Goal: Information Seeking & Learning: Learn about a topic

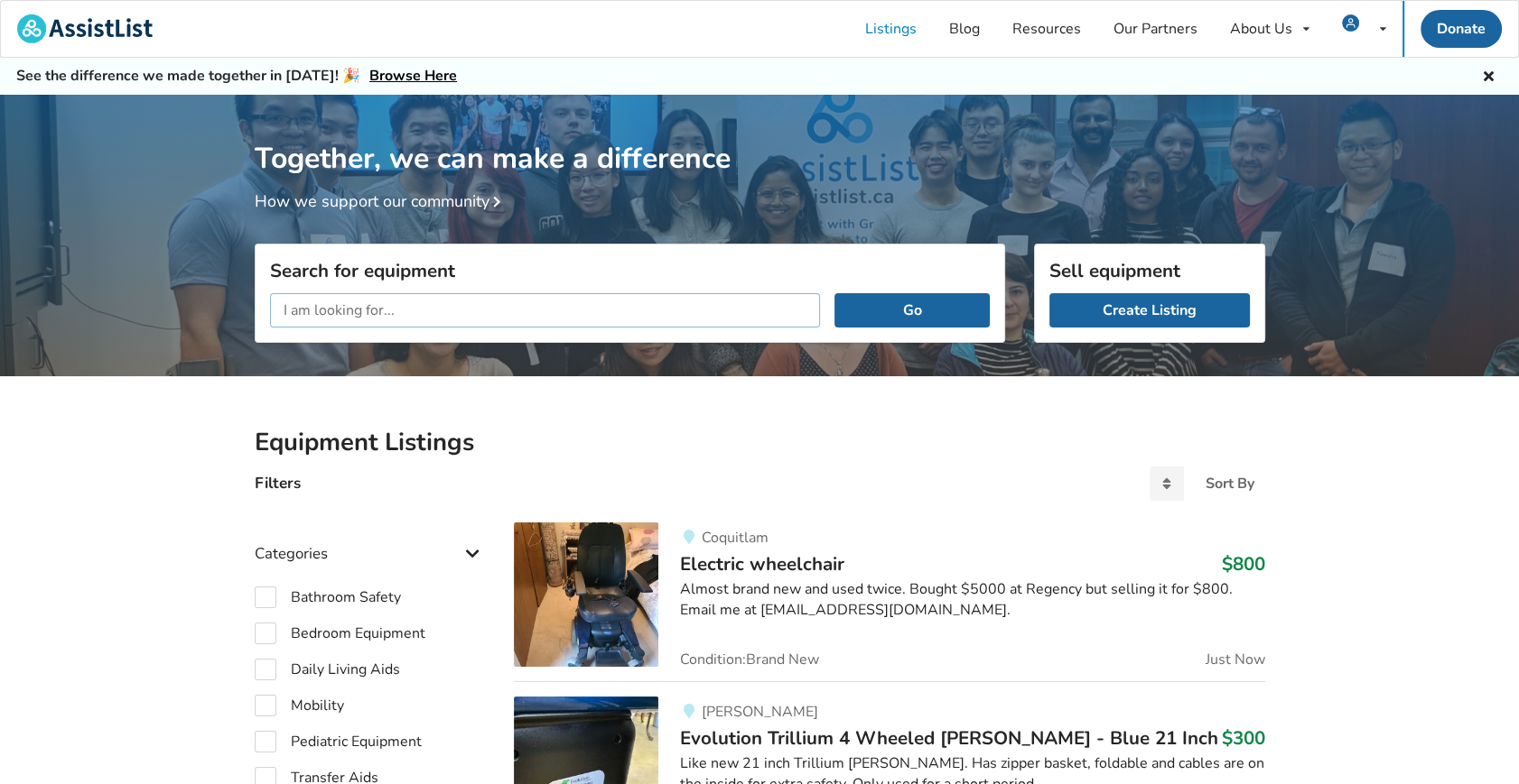
click at [491, 310] on input "text" at bounding box center [545, 311] width 551 height 34
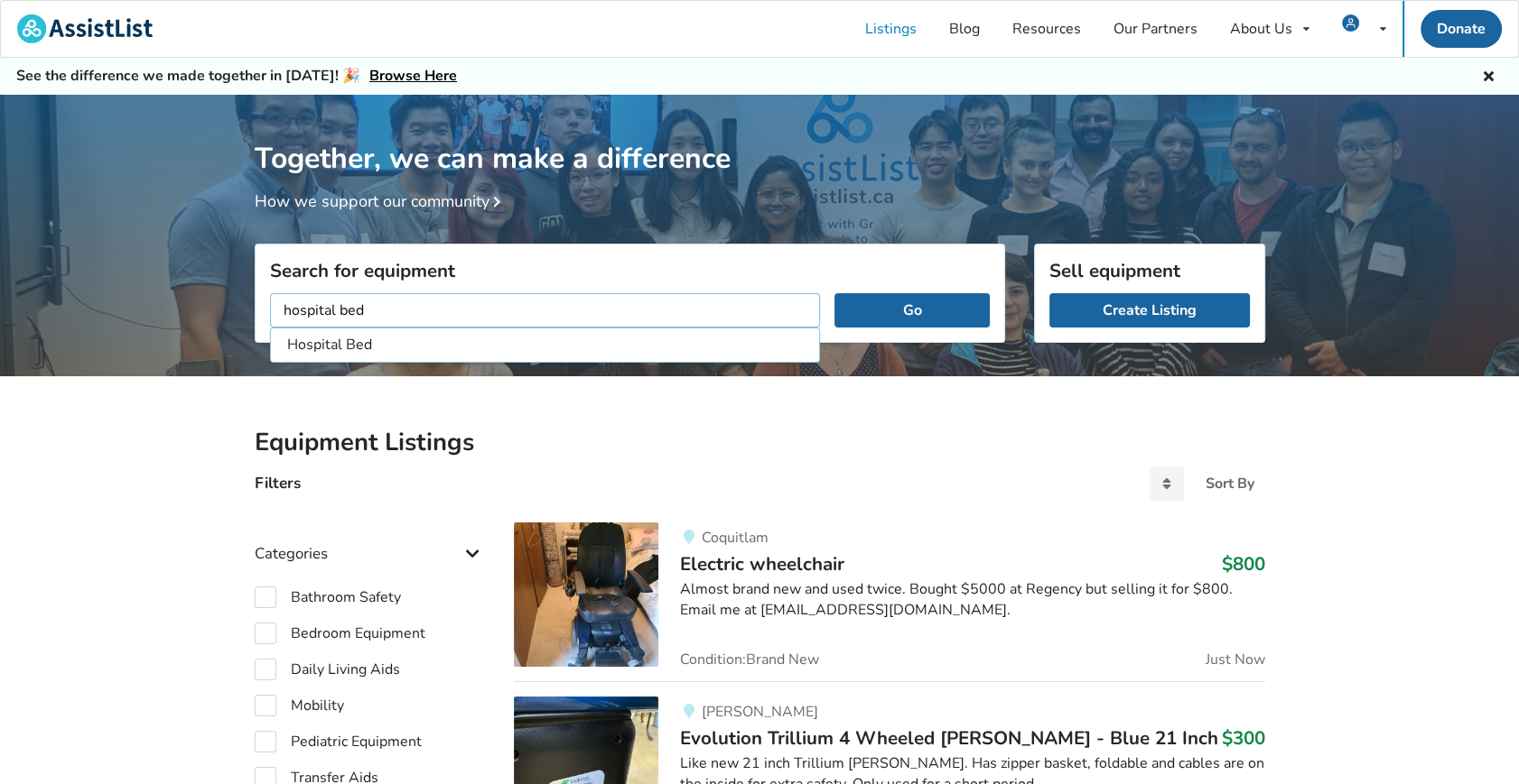
type input "hospital bed"
click at [834, 294] on button "Go" at bounding box center [911, 311] width 155 height 34
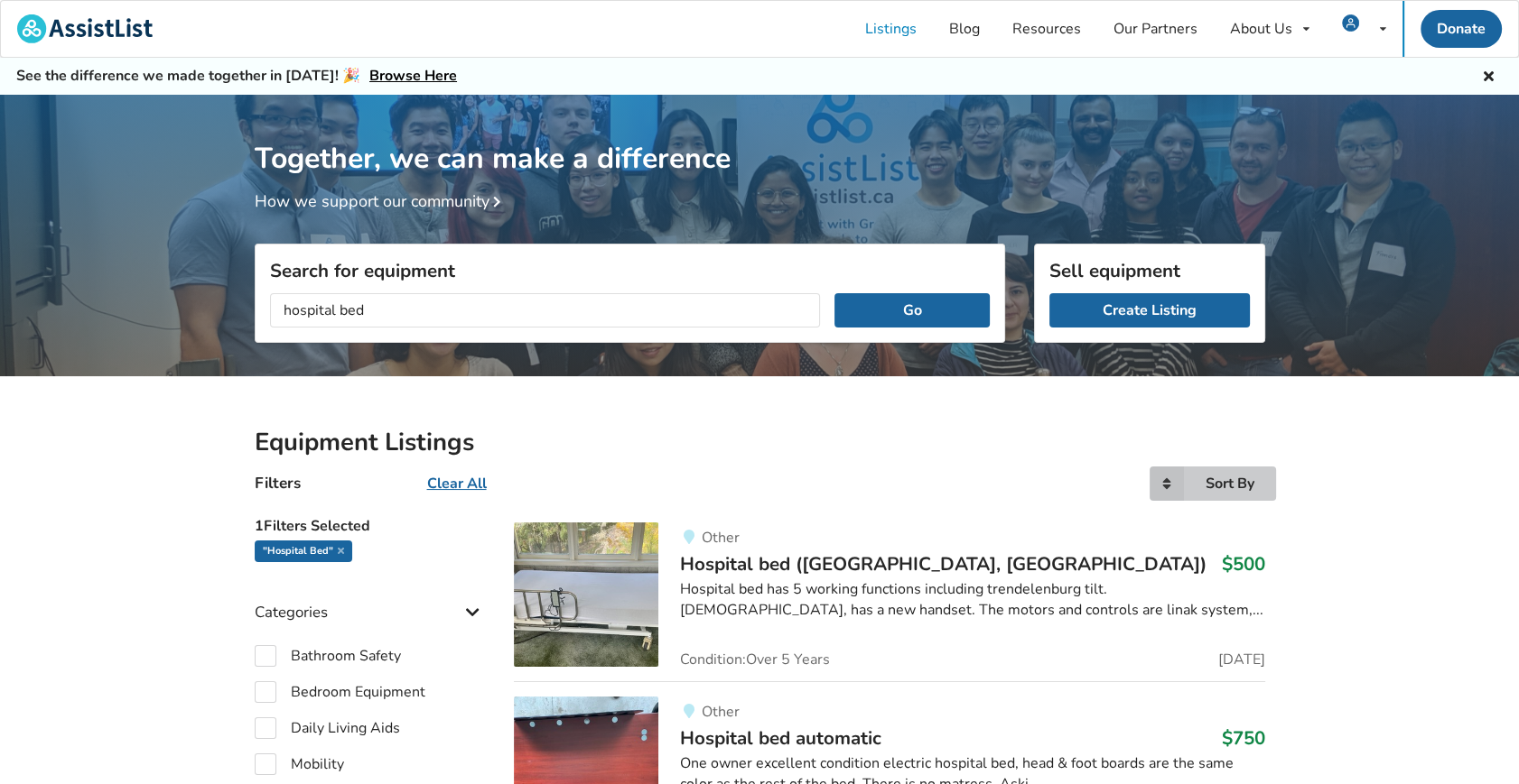
click at [1160, 496] on icon at bounding box center [1167, 484] width 34 height 34
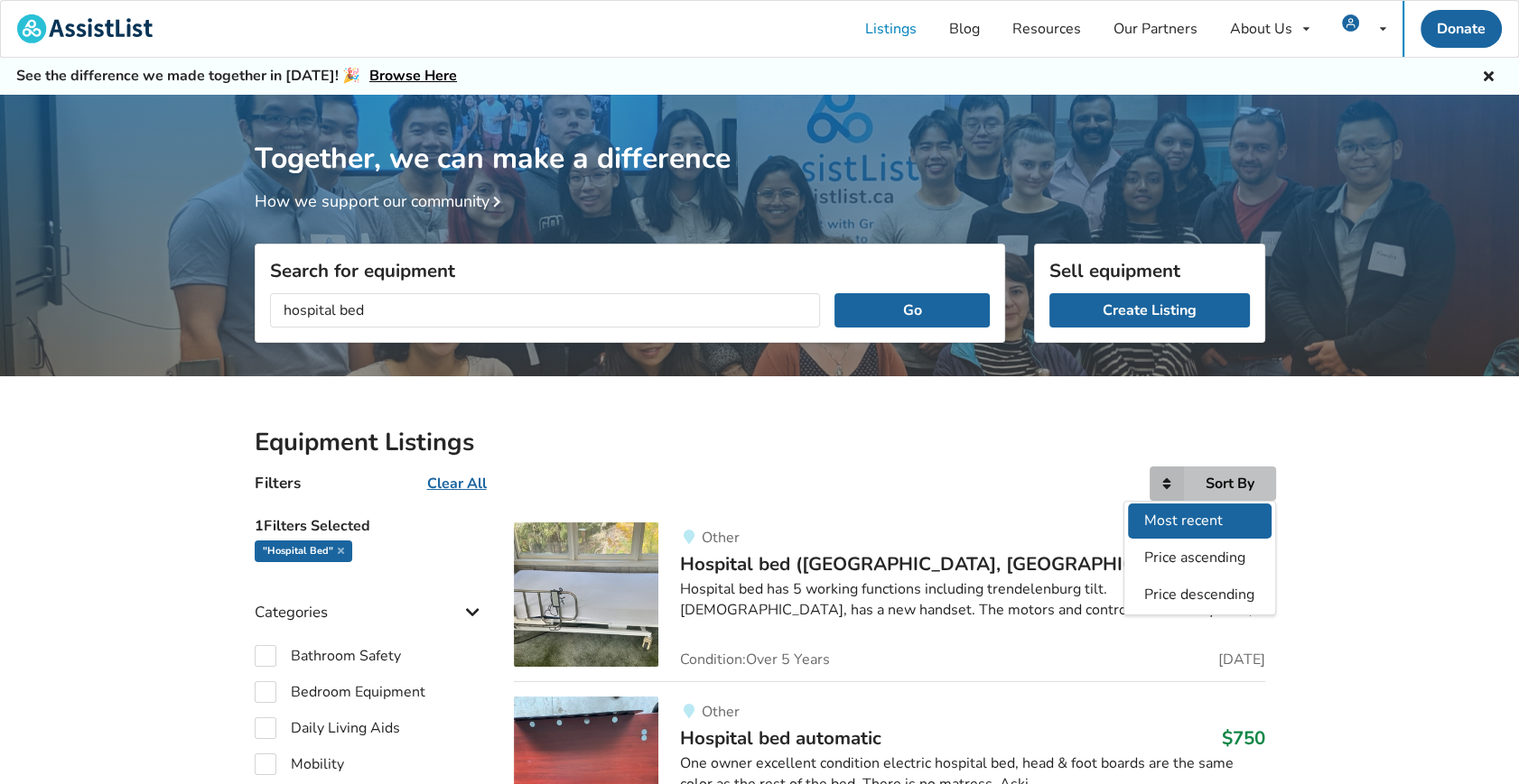
click at [1167, 524] on span "Most recent" at bounding box center [1183, 521] width 78 height 20
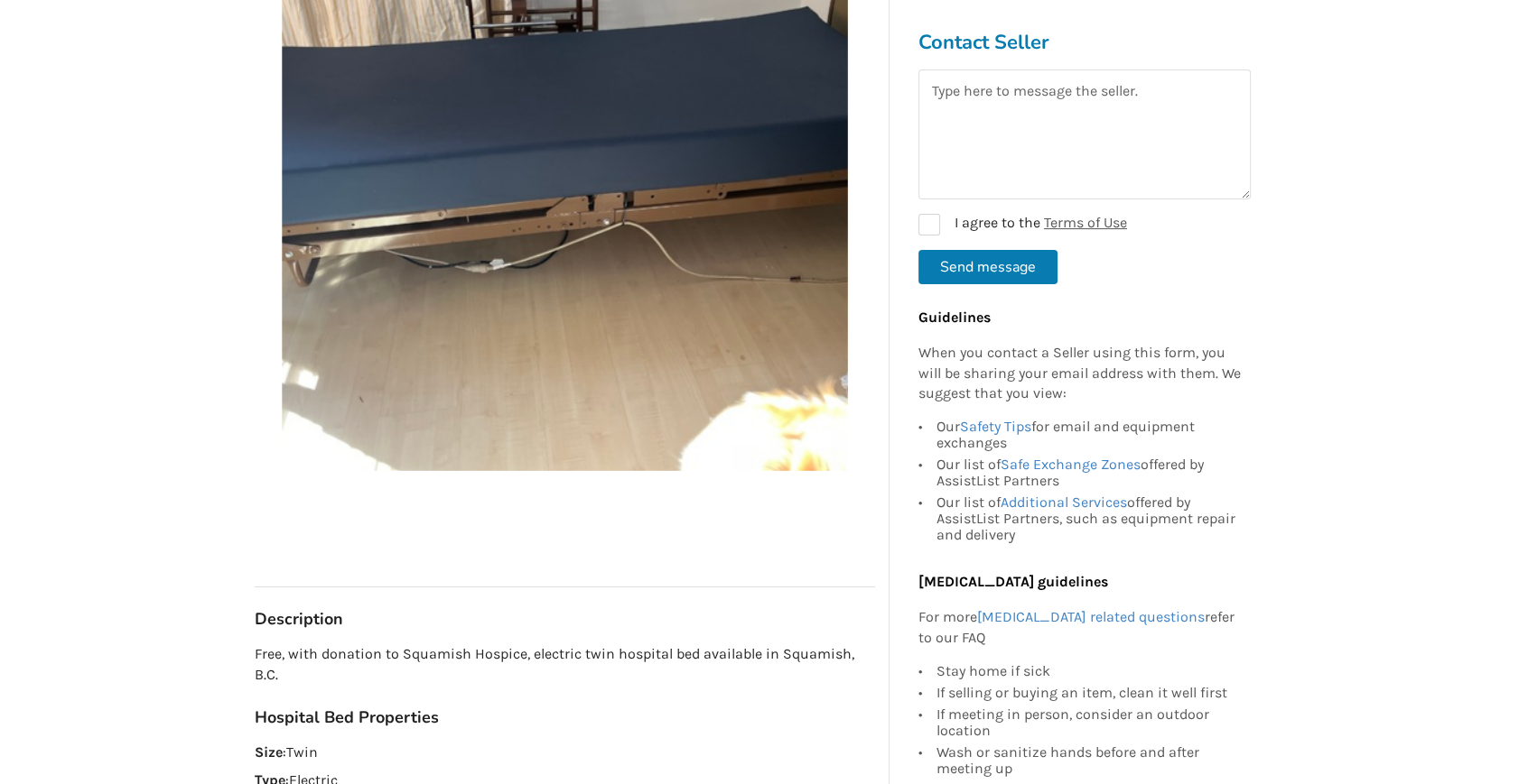
scroll to position [163, 0]
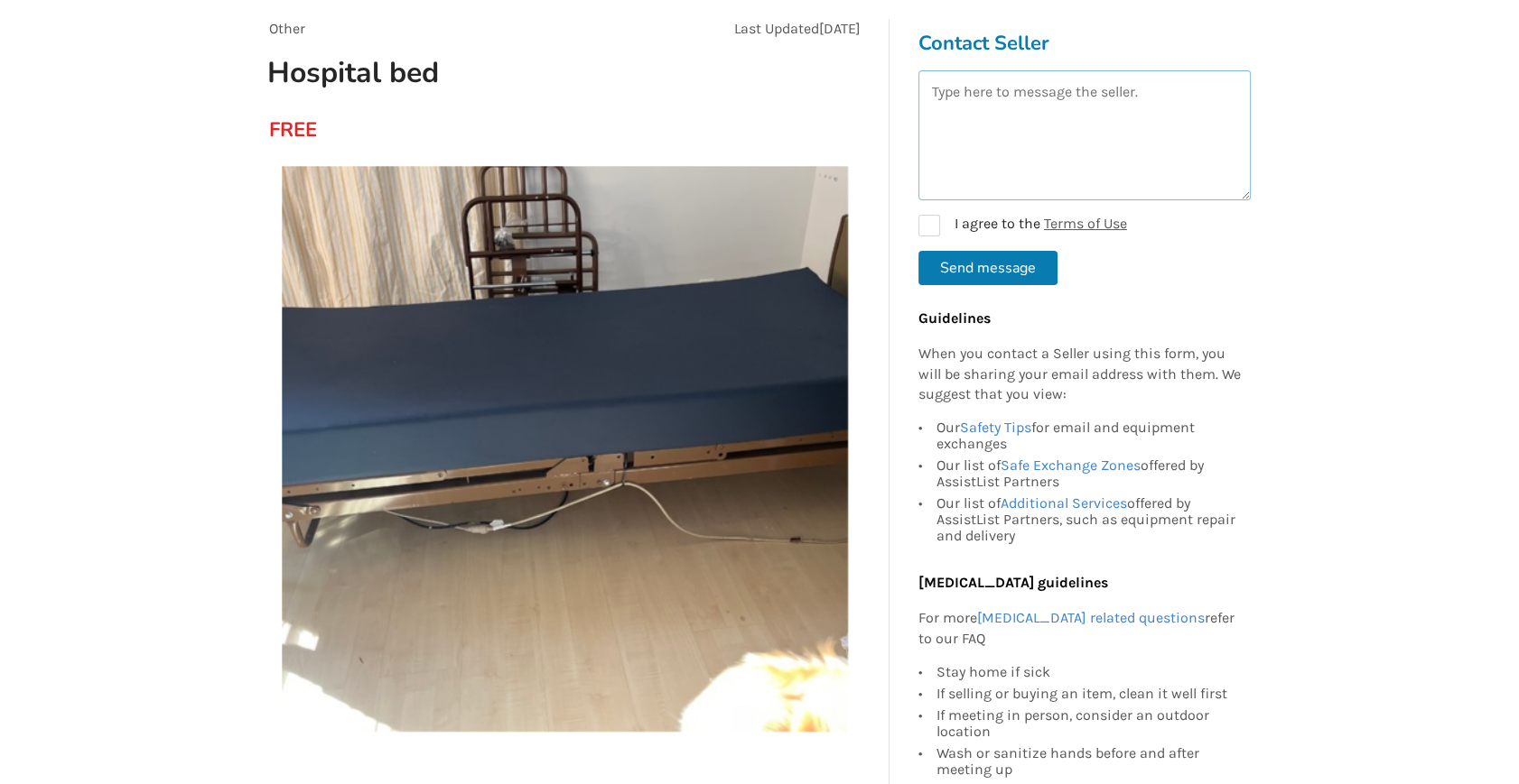
click at [1183, 126] on textarea at bounding box center [1084, 135] width 332 height 130
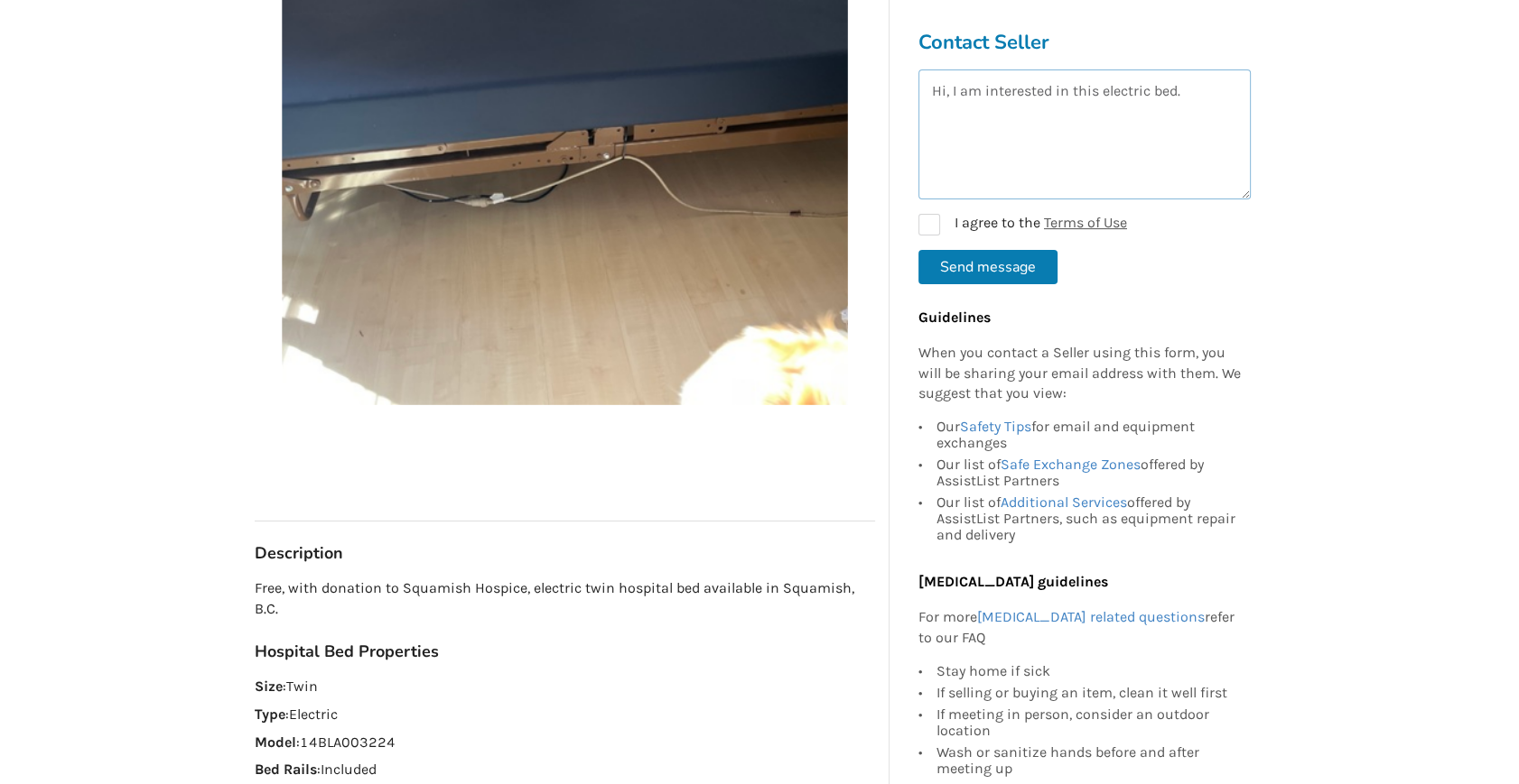
scroll to position [492, 0]
drag, startPoint x: 302, startPoint y: 738, endPoint x: 393, endPoint y: 748, distance: 91.5
click at [393, 748] on p "Model : 14BLA003224" at bounding box center [565, 741] width 620 height 21
copy p "14BLA003224"
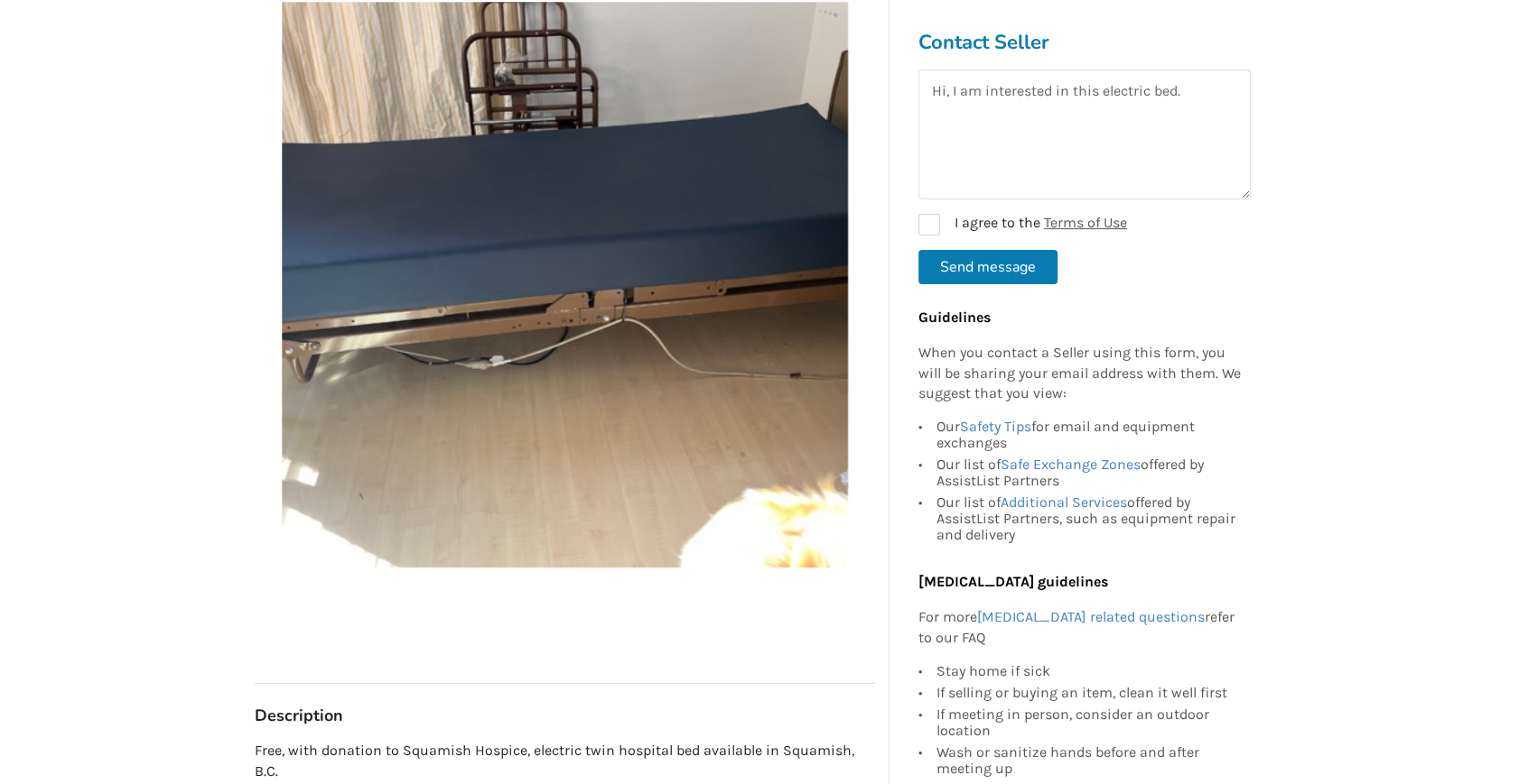
scroll to position [81, 0]
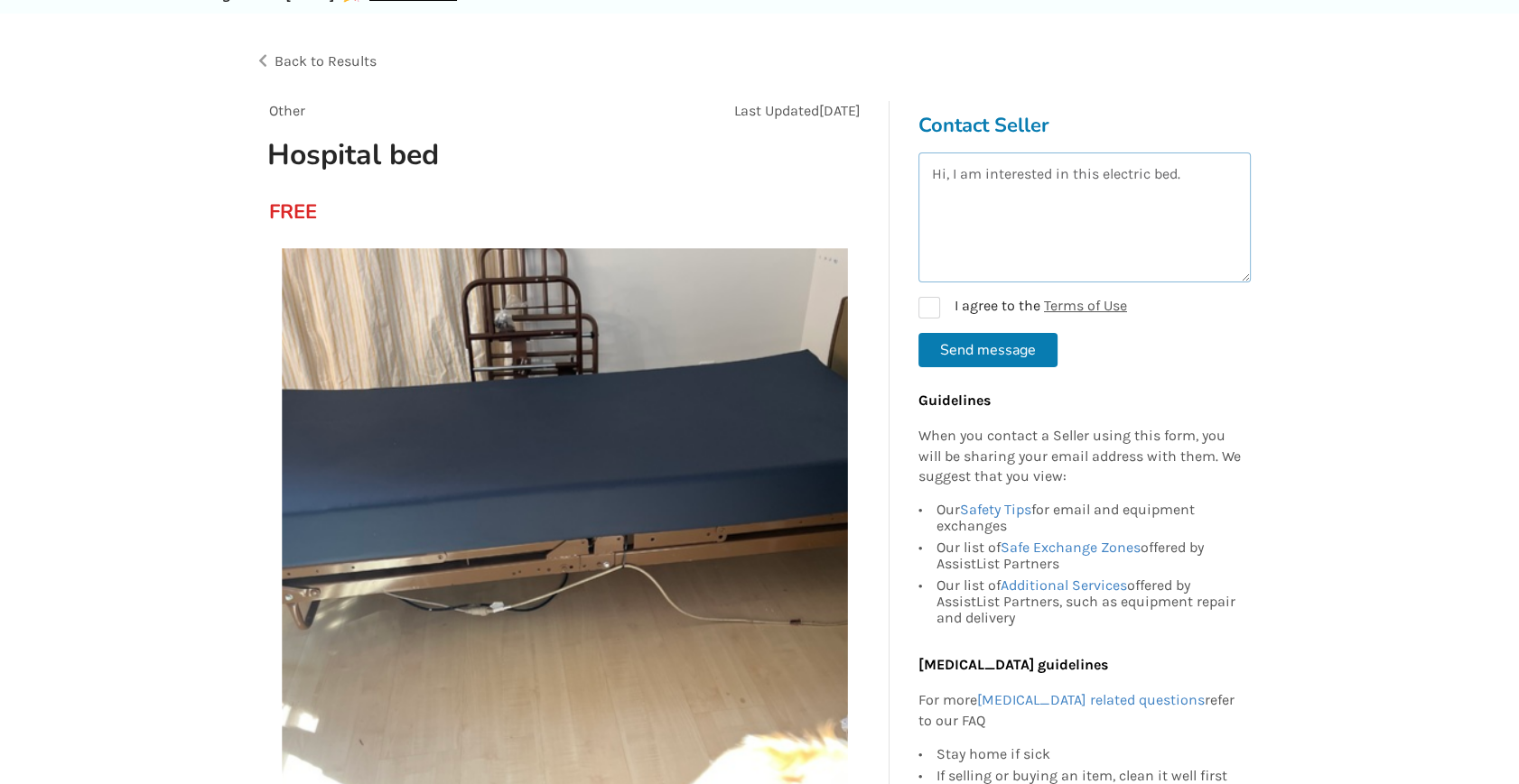
drag, startPoint x: 1184, startPoint y: 171, endPoint x: 953, endPoint y: 162, distance: 231.2
click at [953, 162] on textarea "Hi, I am interested in this electric bed." at bounding box center [1084, 217] width 332 height 130
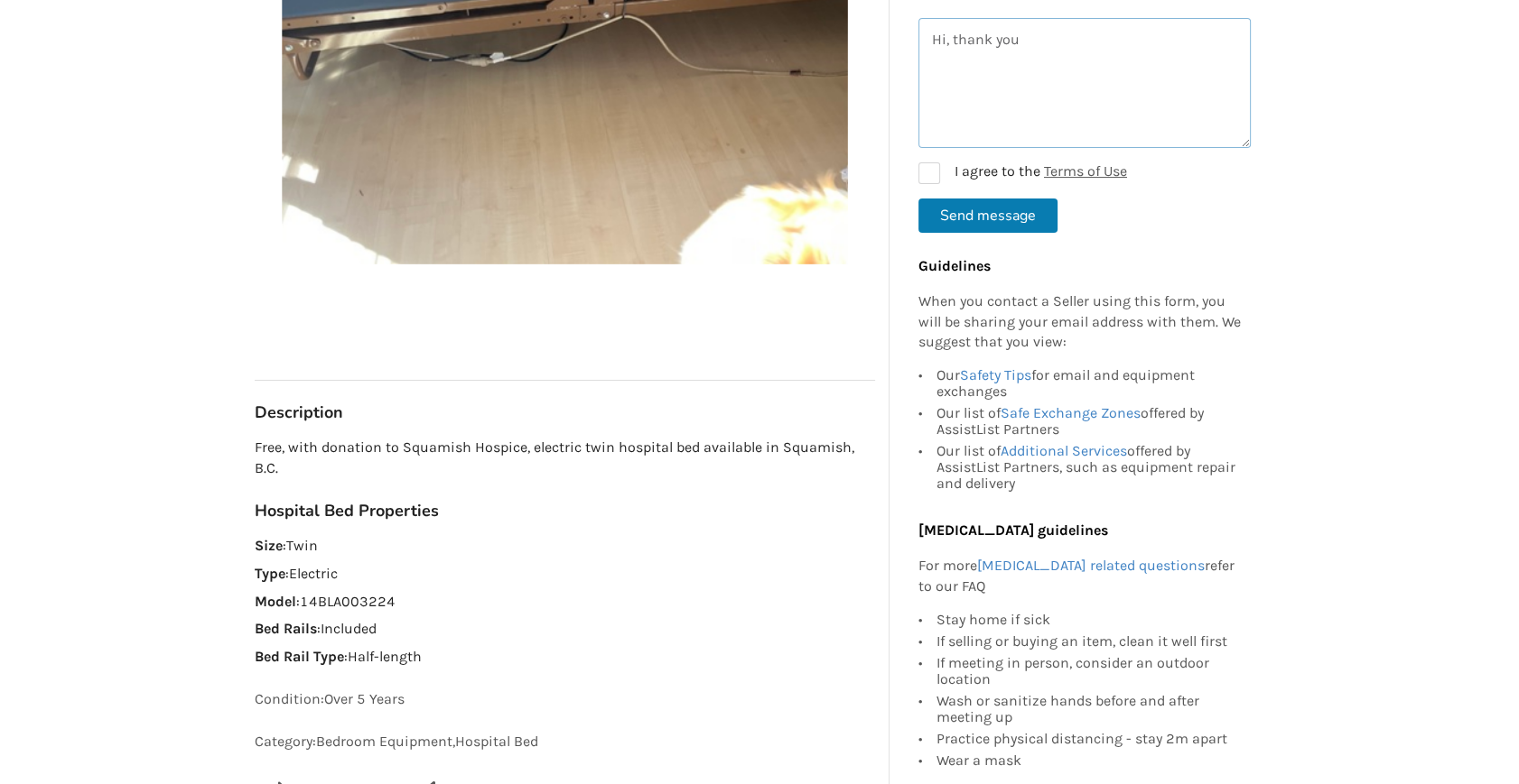
scroll to position [656, 0]
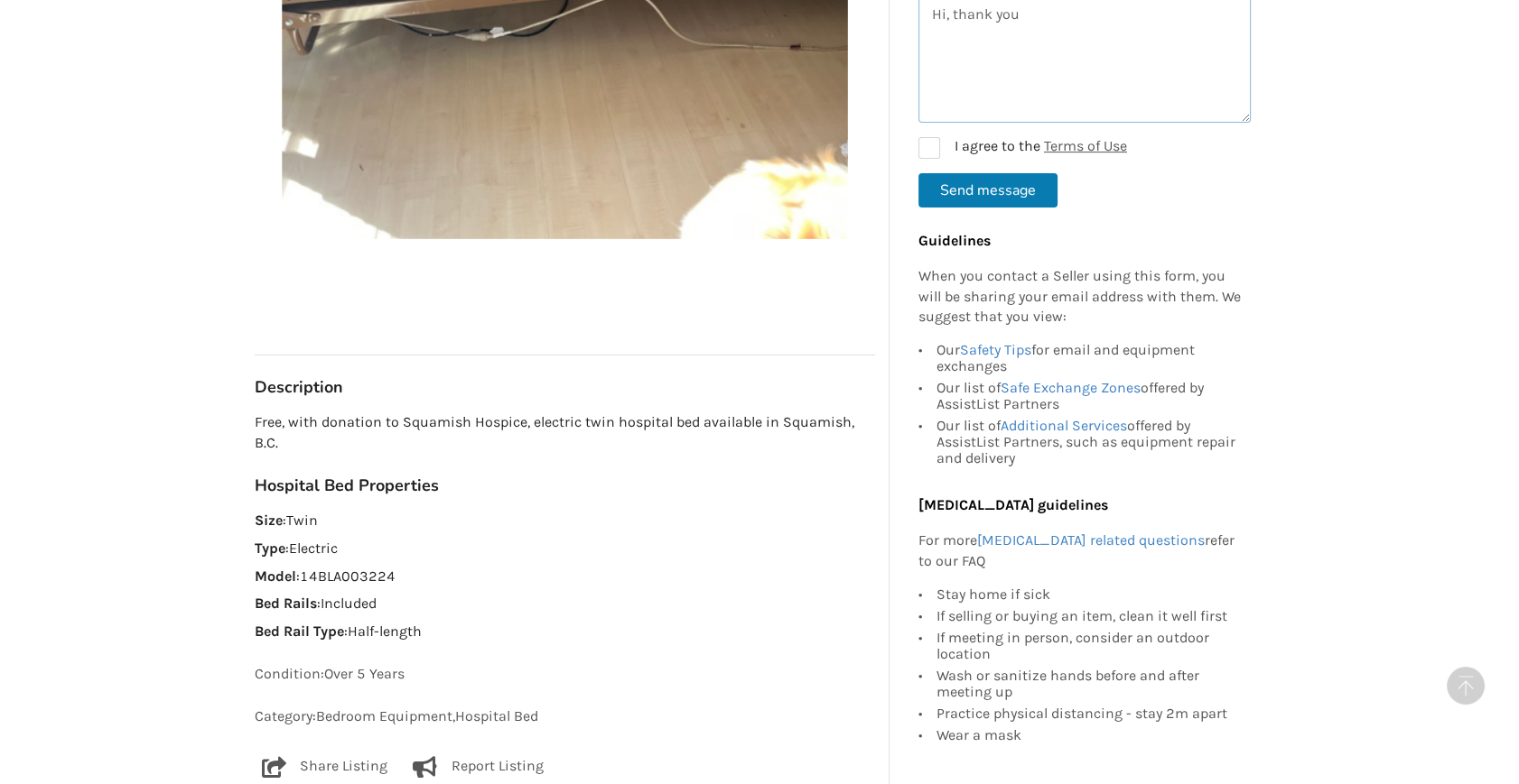
type textarea "Hi, thank you"
drag, startPoint x: 305, startPoint y: 570, endPoint x: 395, endPoint y: 576, distance: 90.2
click at [395, 576] on p "Model : 14BLA003224" at bounding box center [565, 577] width 620 height 21
copy p "14BLA003224"
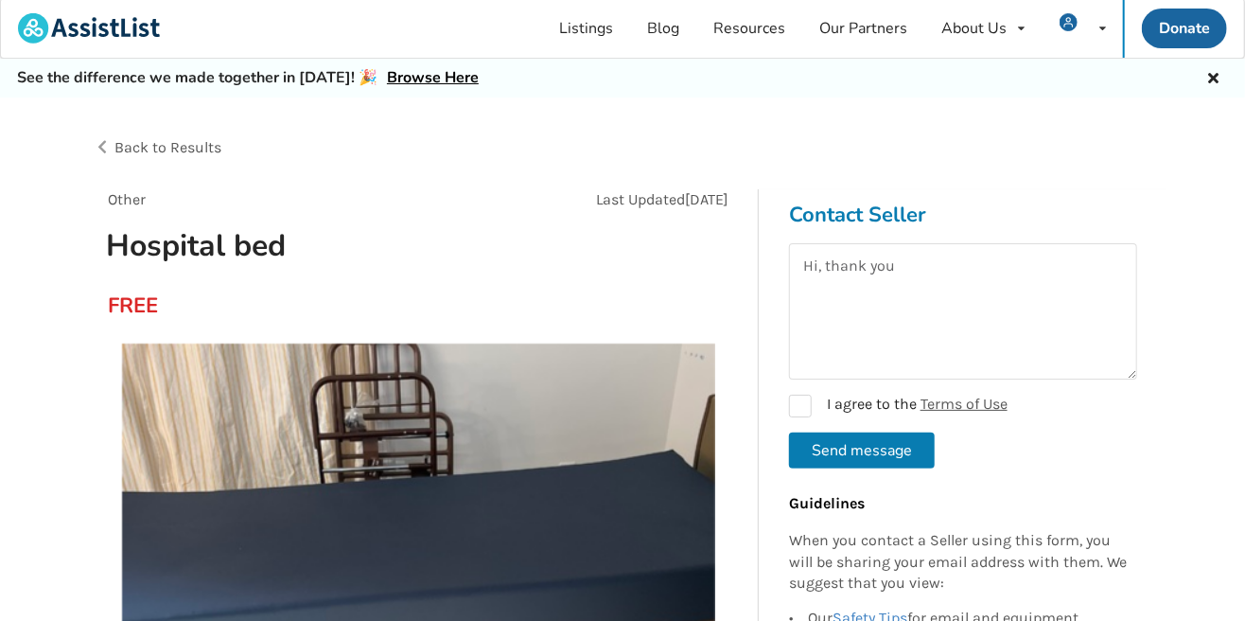
scroll to position [0, 0]
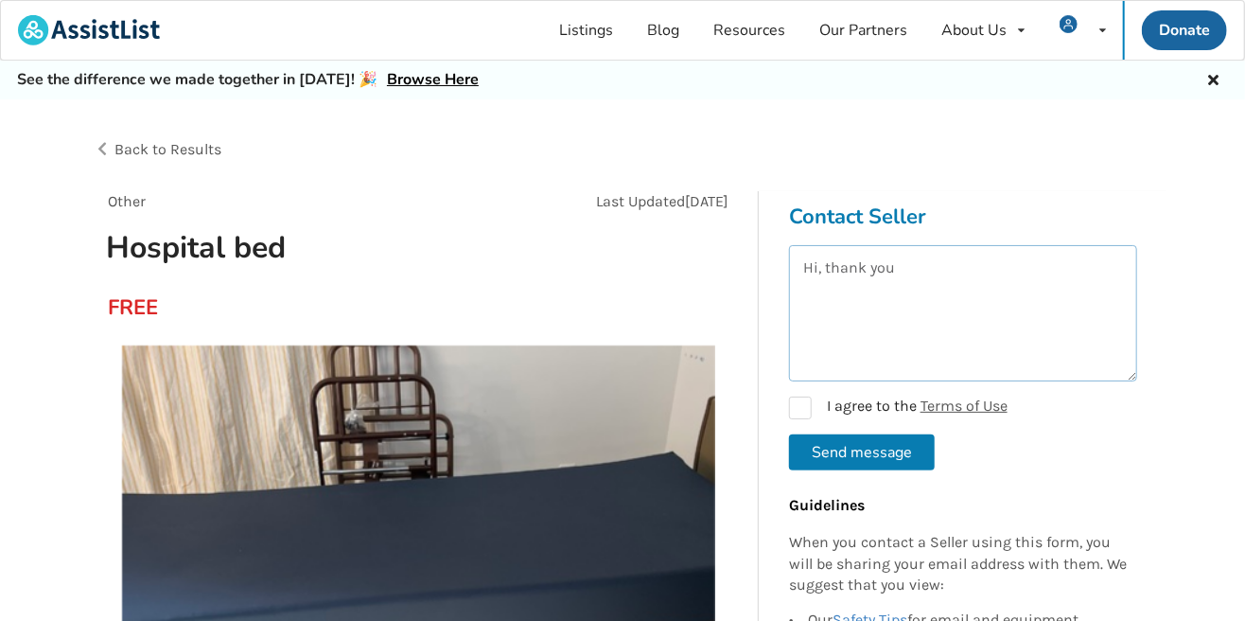
drag, startPoint x: 943, startPoint y: 258, endPoint x: 697, endPoint y: 276, distance: 245.7
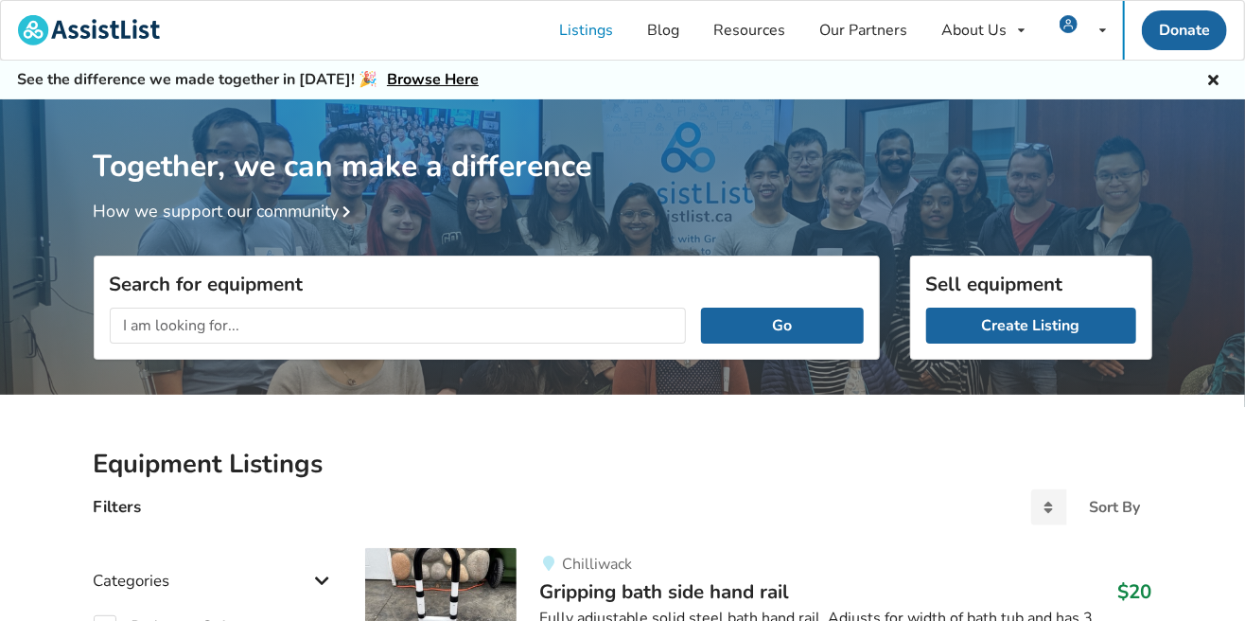
scroll to position [85, 0]
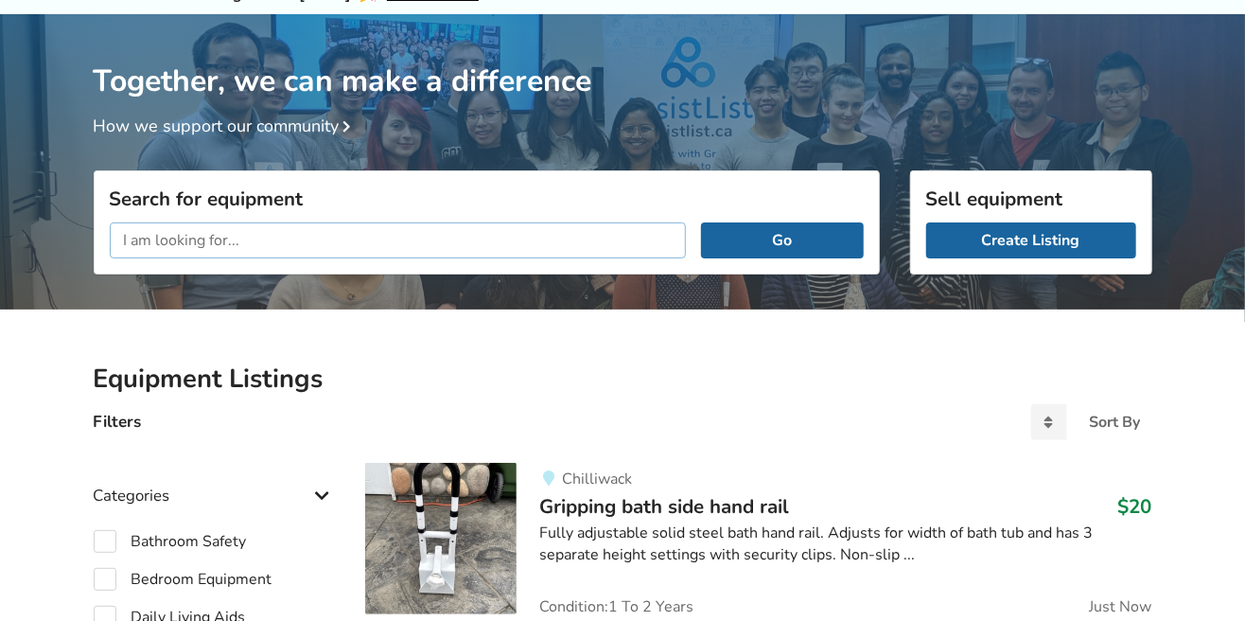
click at [220, 236] on input "text" at bounding box center [398, 240] width 577 height 36
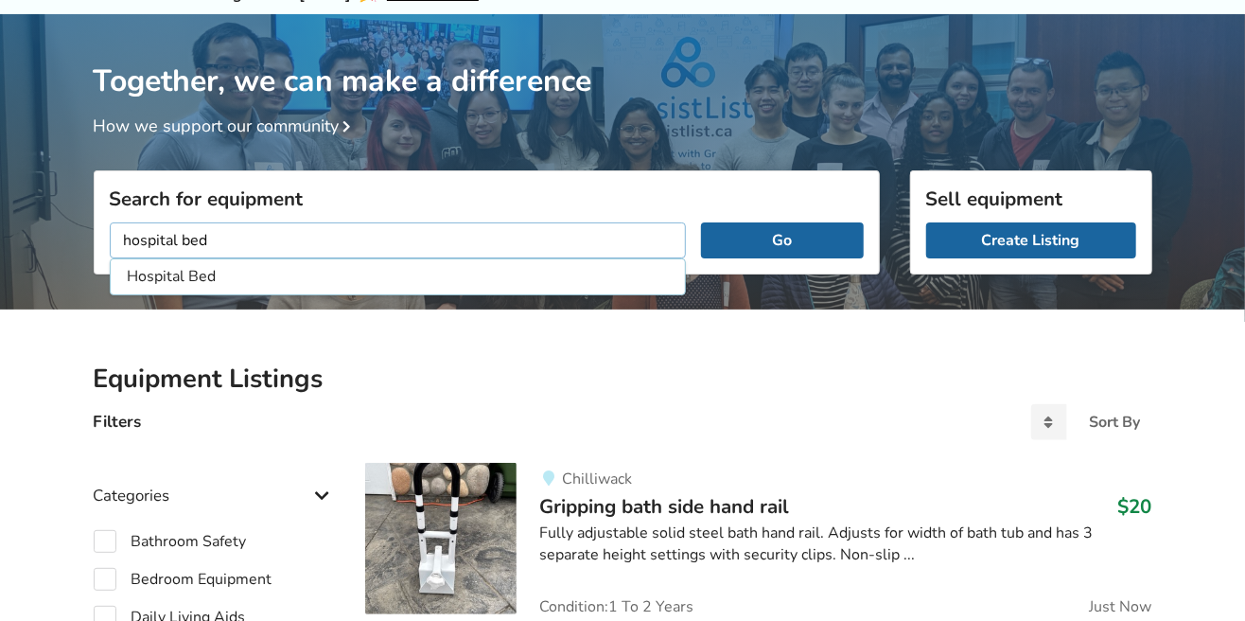
type input "hospital bed"
click at [701, 222] on button "Go" at bounding box center [782, 240] width 162 height 36
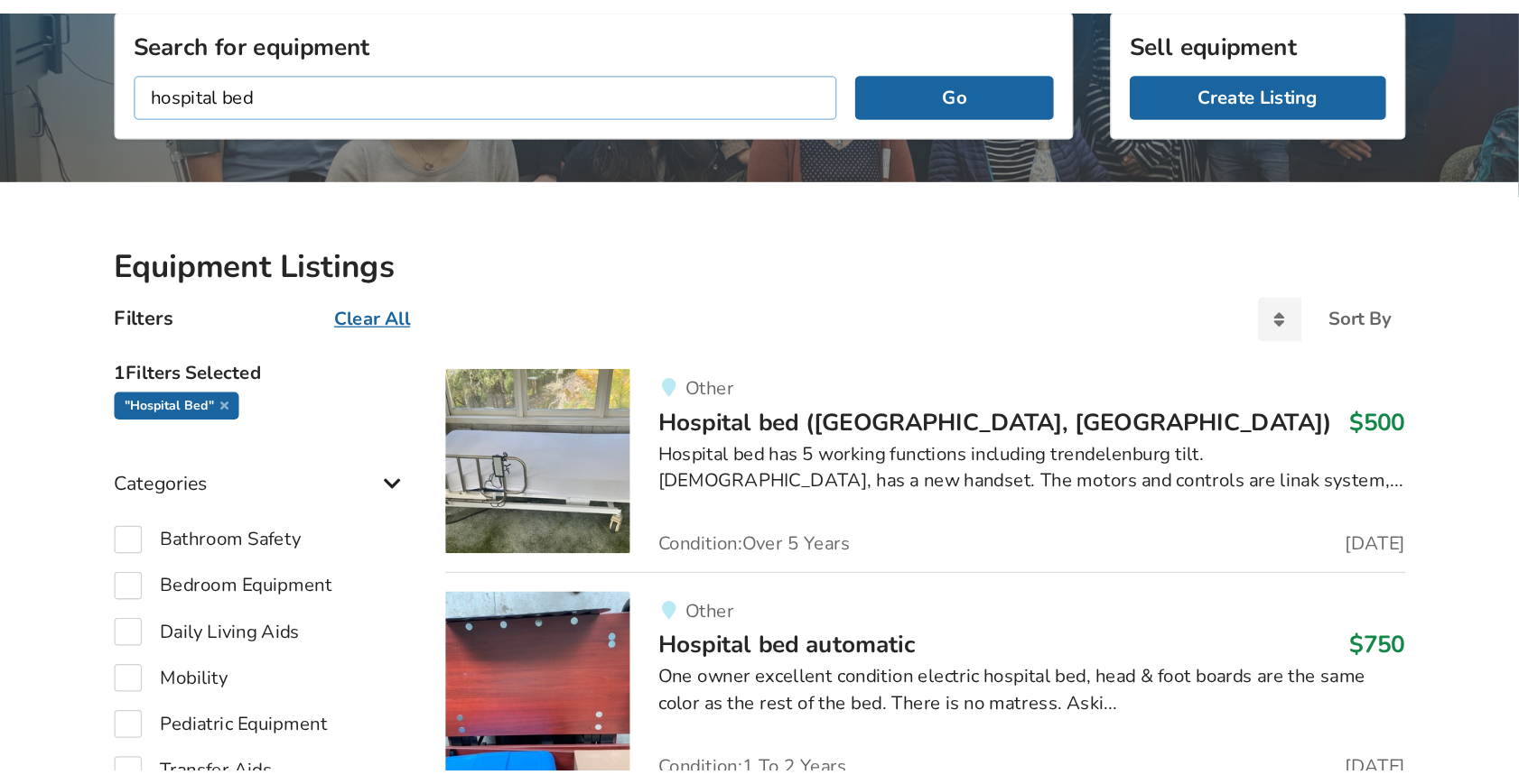
scroll to position [245, 0]
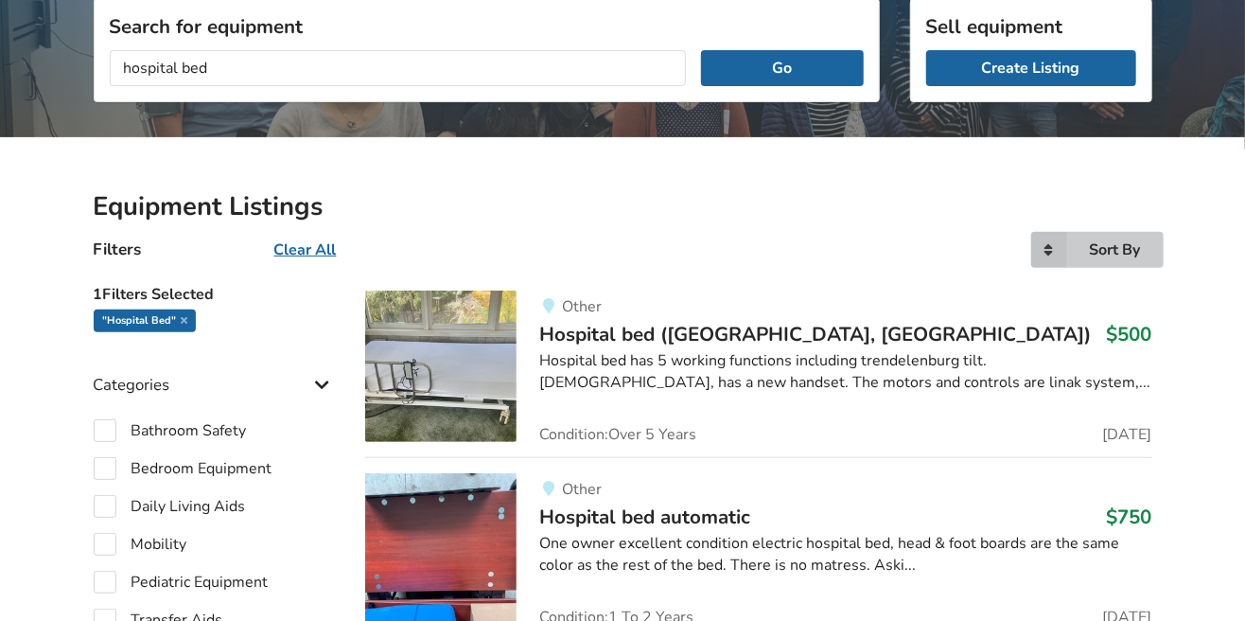
click at [1037, 245] on icon at bounding box center [1049, 250] width 36 height 36
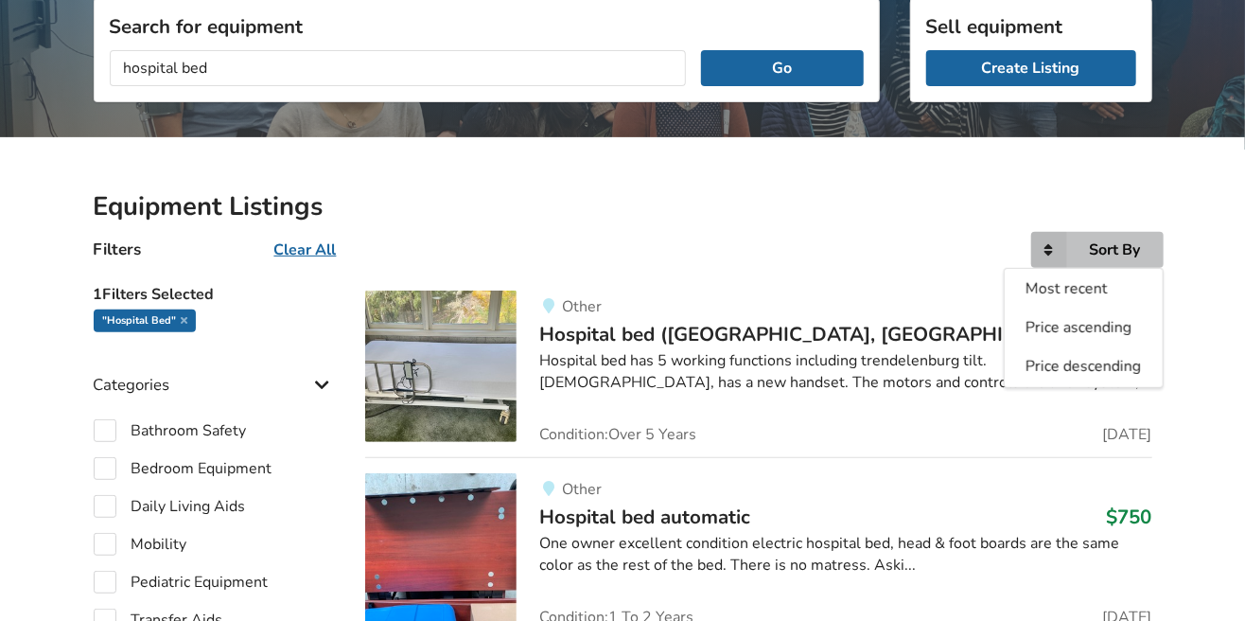
click at [1059, 292] on span "Most recent" at bounding box center [1067, 288] width 82 height 21
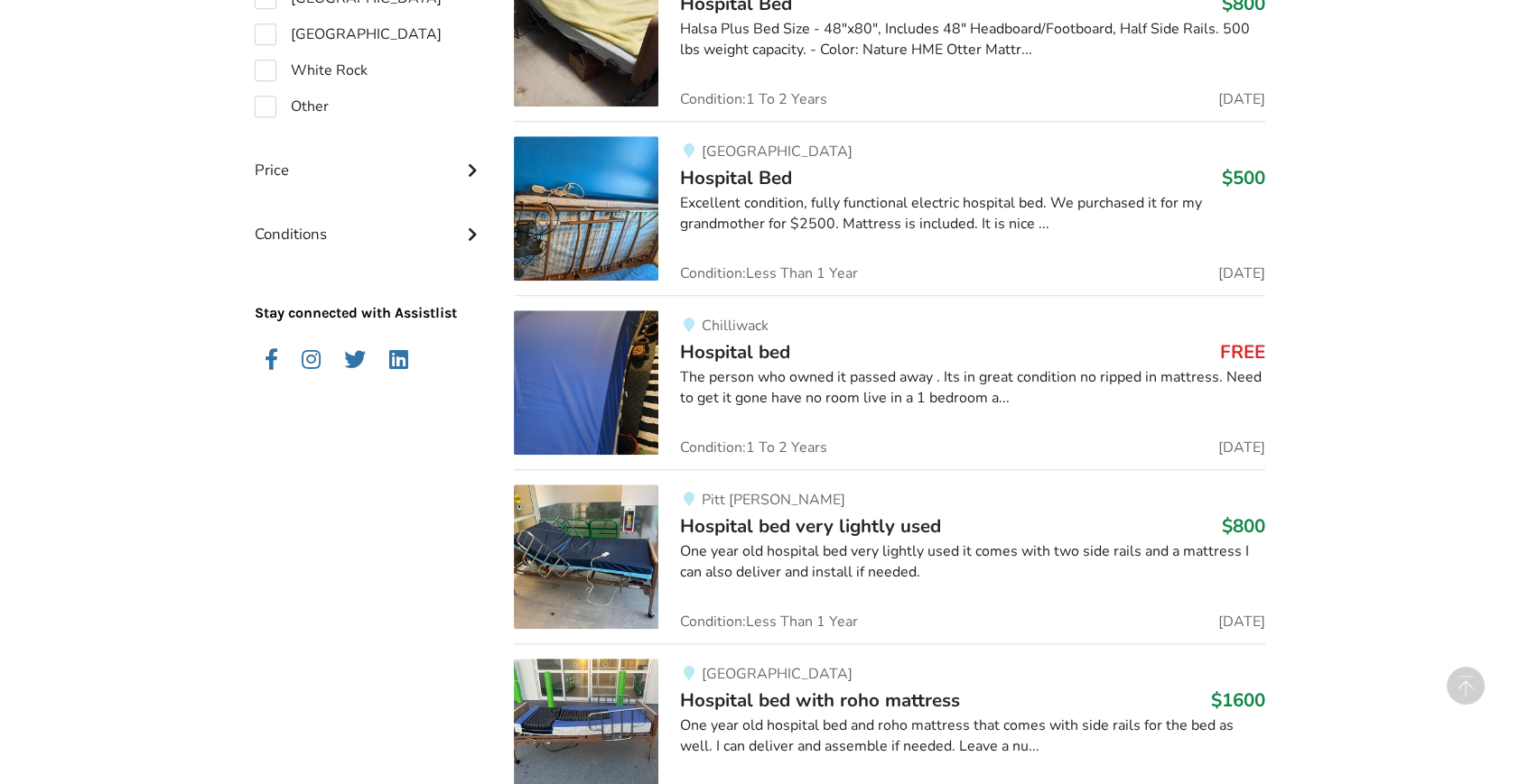
scroll to position [1805, 0]
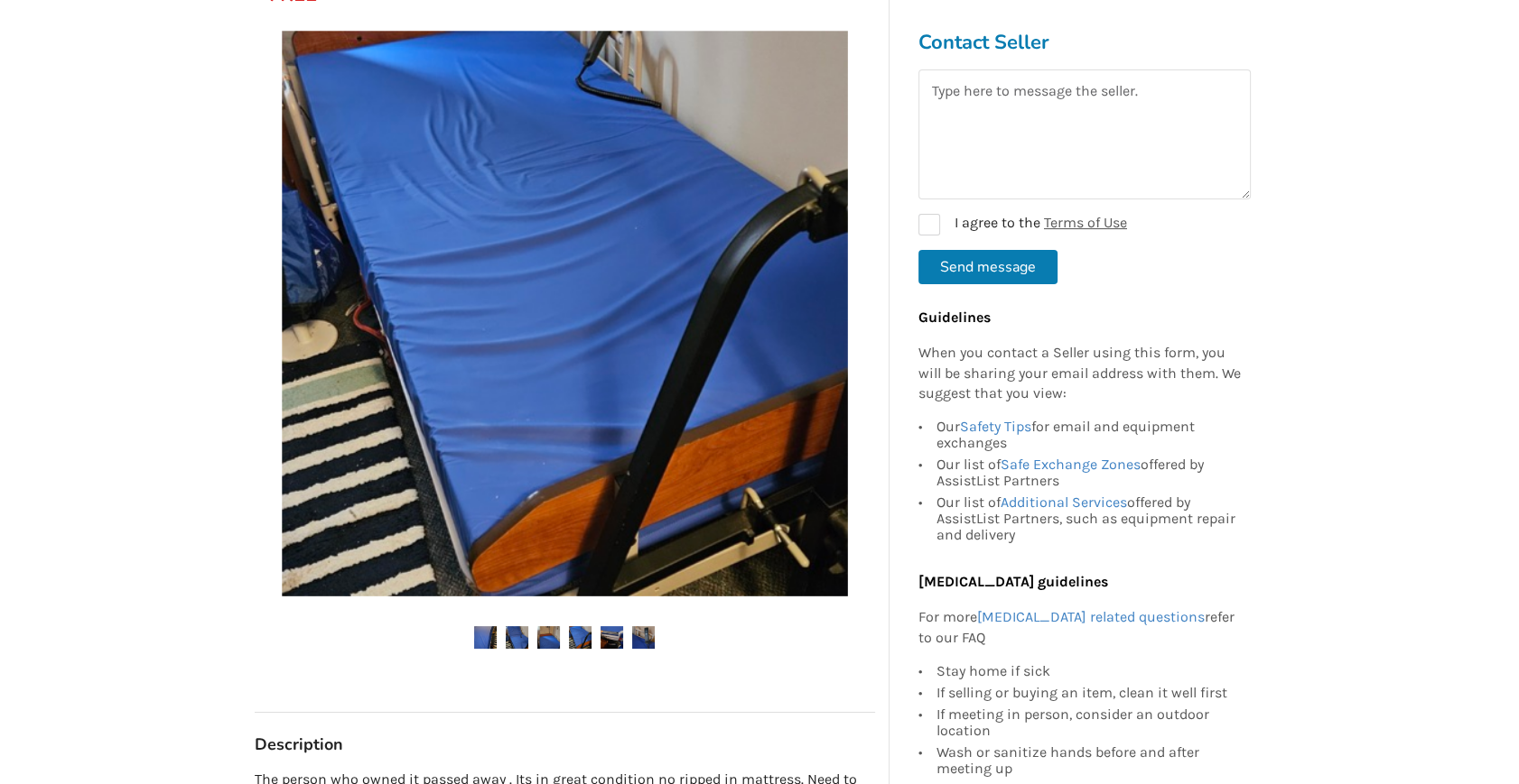
scroll to position [328, 0]
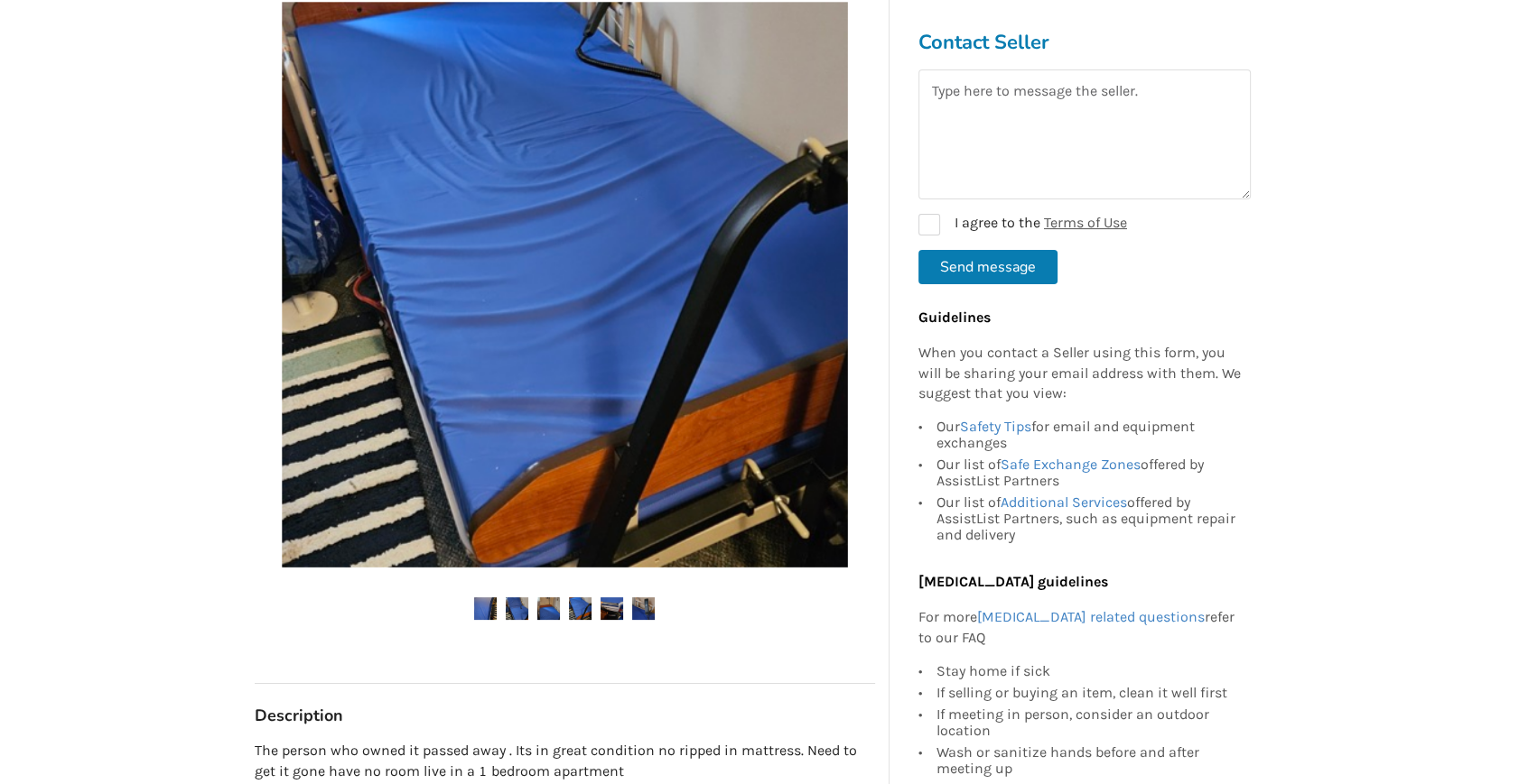
click at [614, 605] on img at bounding box center [612, 609] width 23 height 23
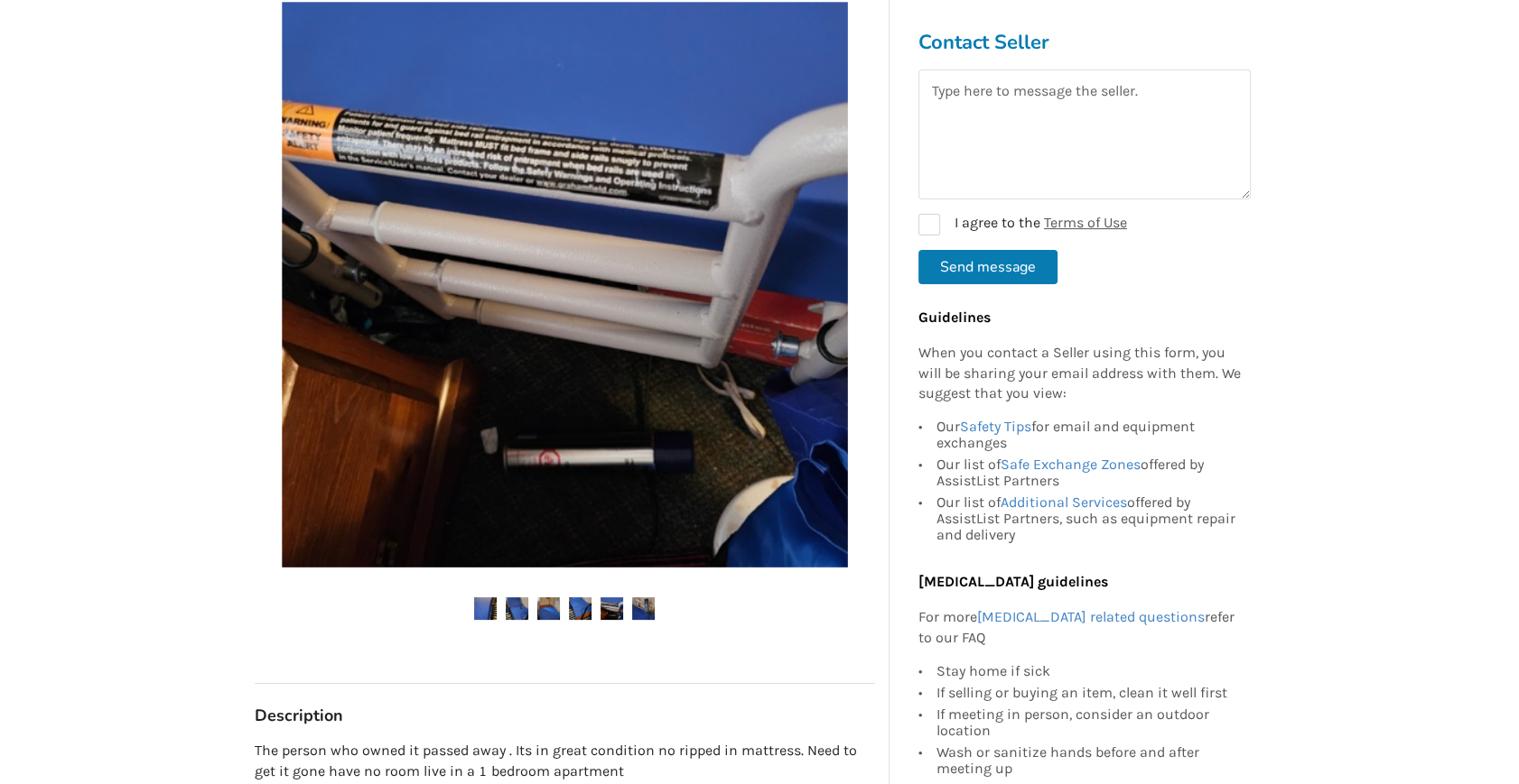
click at [638, 604] on img at bounding box center [643, 609] width 23 height 23
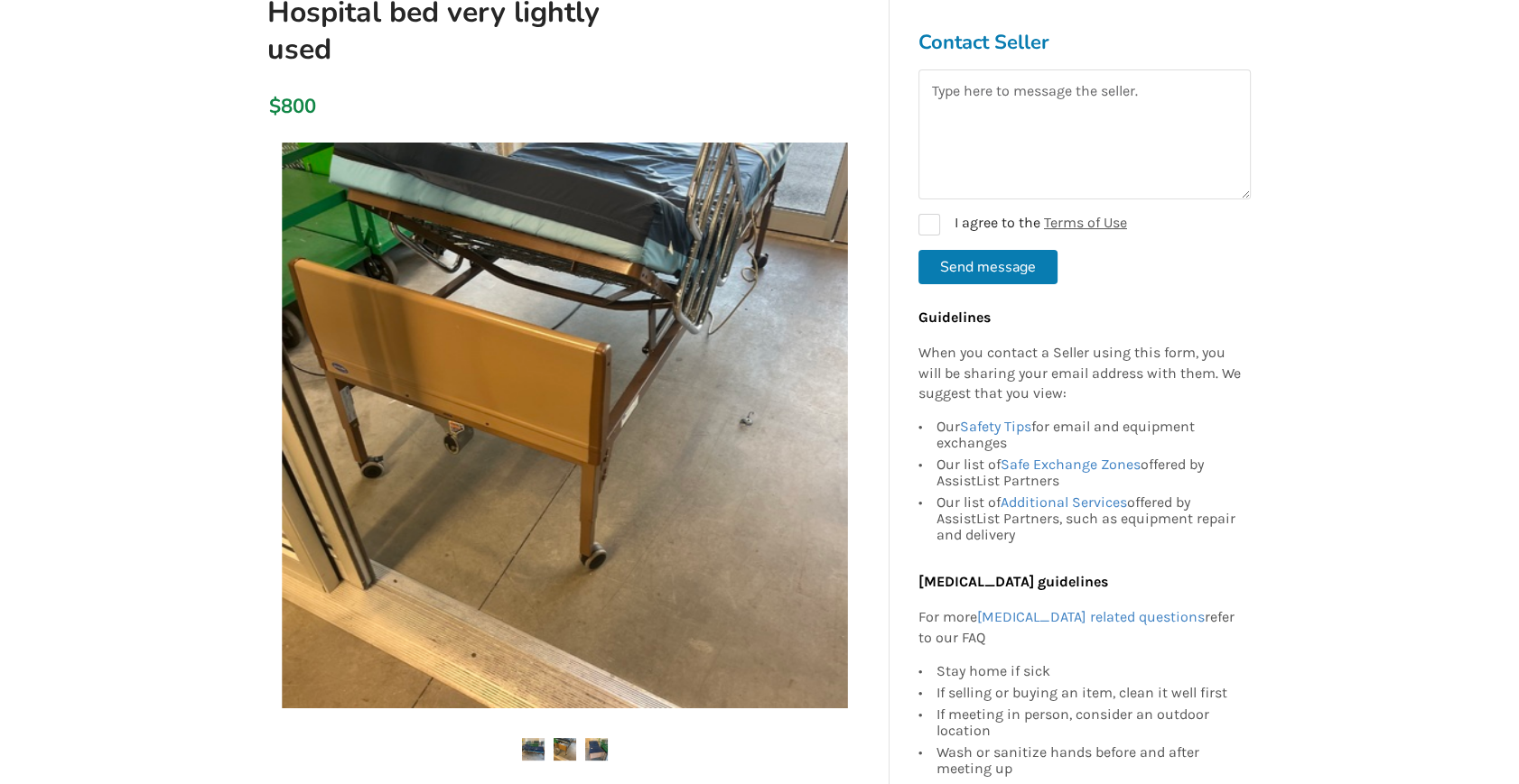
scroll to position [245, 0]
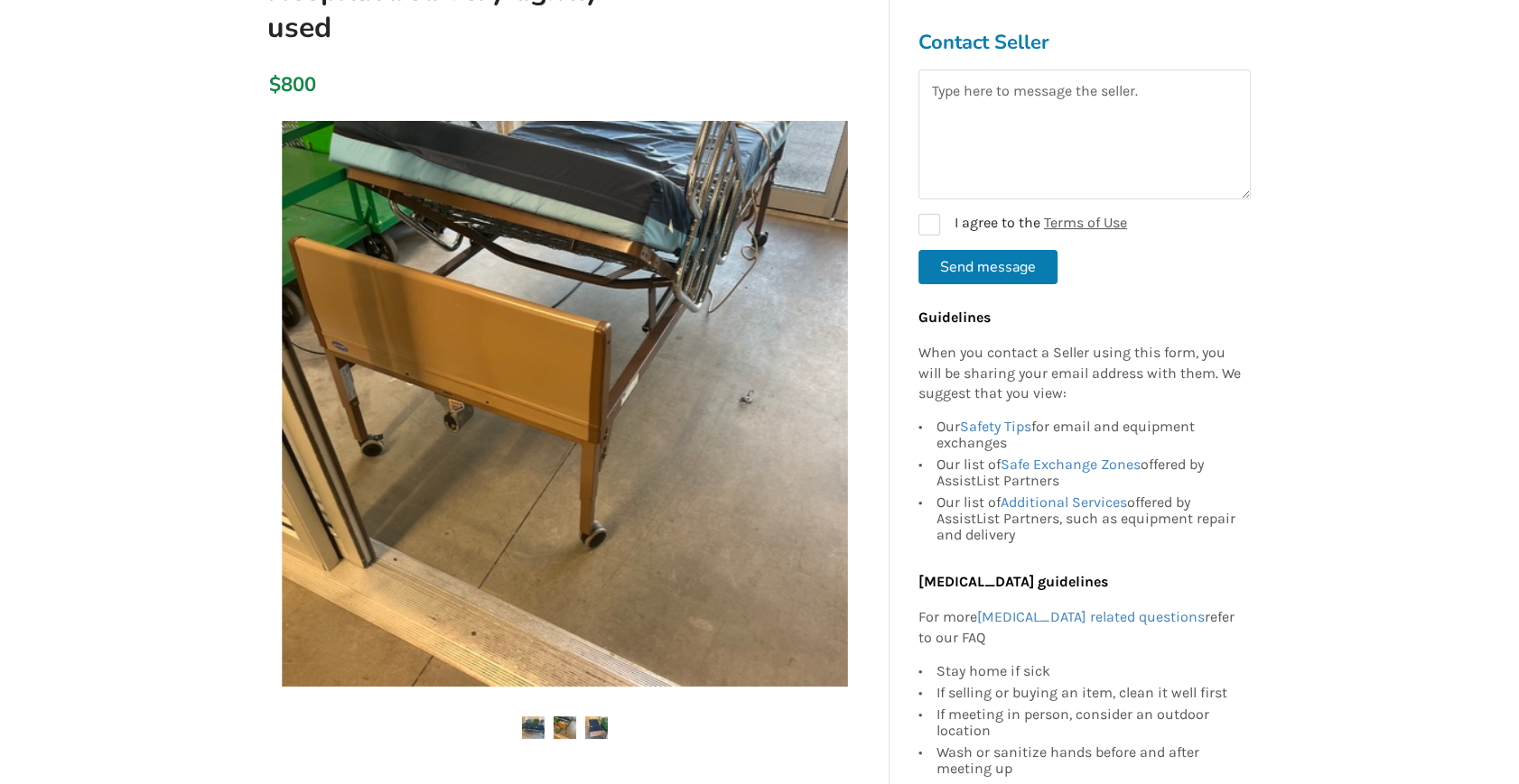
click at [563, 723] on img at bounding box center [565, 728] width 23 height 23
click at [540, 722] on img at bounding box center [533, 728] width 23 height 23
click at [598, 725] on img at bounding box center [596, 728] width 23 height 23
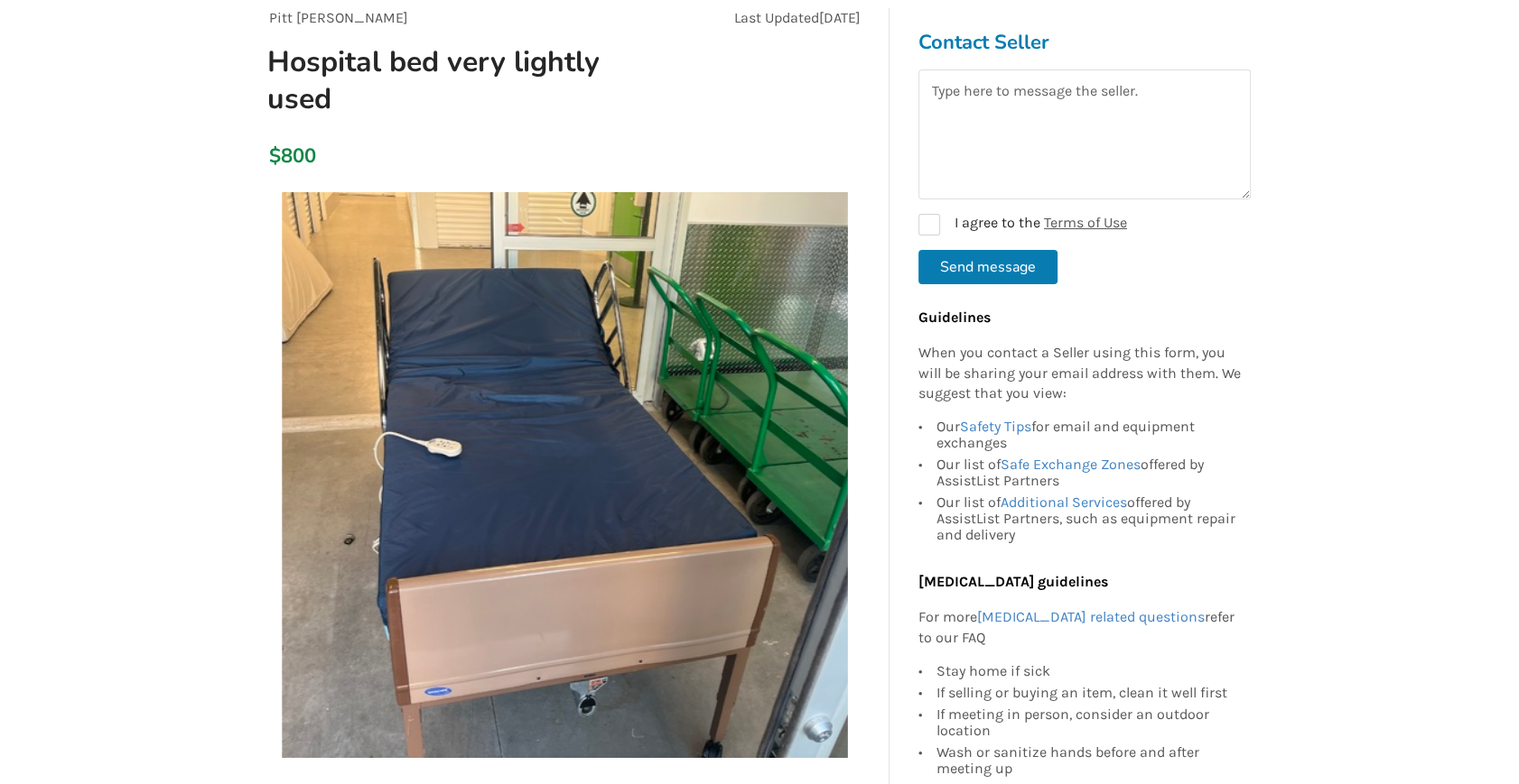
scroll to position [0, 0]
